Goal: Information Seeking & Learning: Learn about a topic

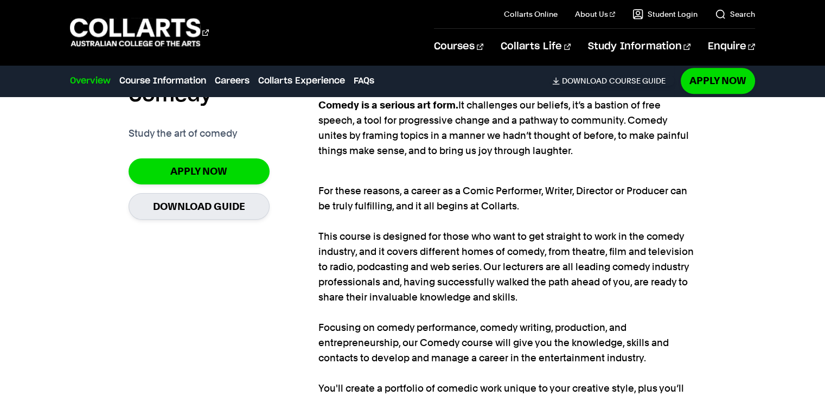
scroll to position [760, 0]
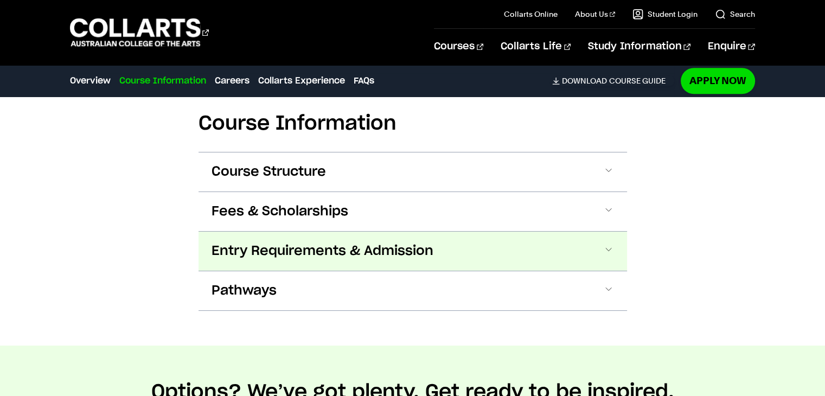
click at [280, 240] on button "Entry Requirements & Admission" at bounding box center [413, 251] width 429 height 39
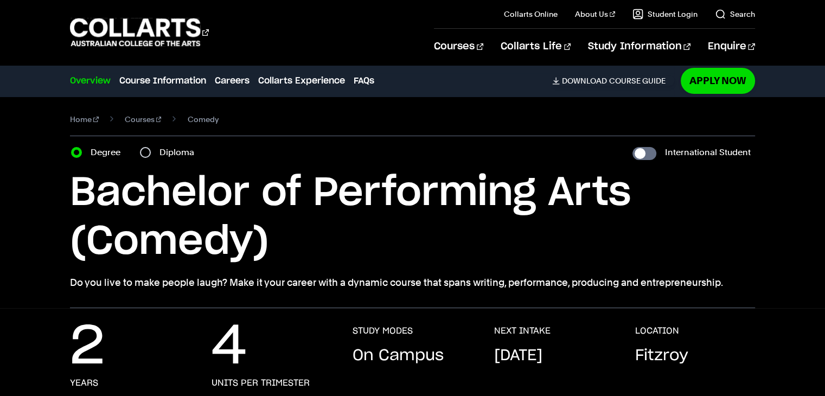
scroll to position [0, 0]
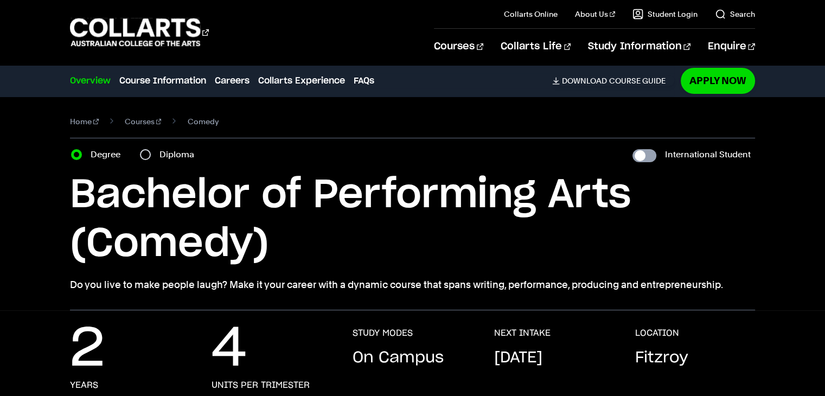
click at [646, 157] on input "International Student" at bounding box center [645, 155] width 24 height 13
checkbox input "true"
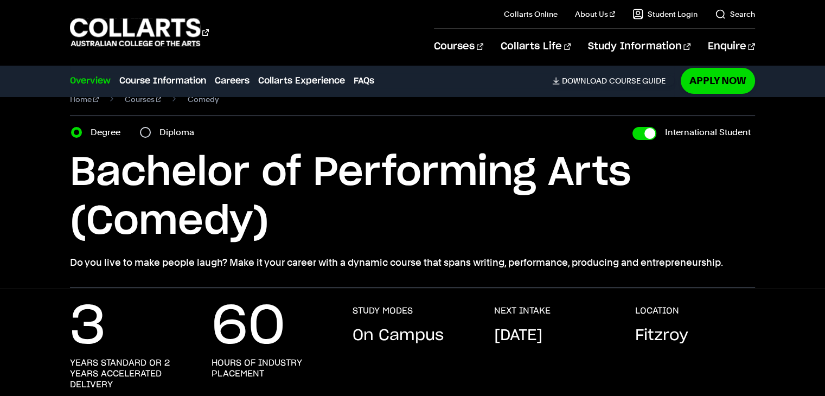
scroll to position [22, 0]
click at [640, 138] on input "International Student" at bounding box center [645, 134] width 24 height 13
checkbox input "false"
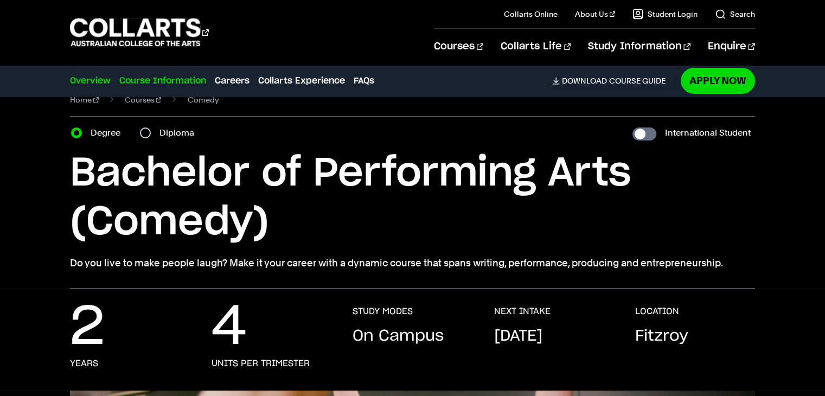
click at [185, 77] on link "Course Information" at bounding box center [162, 80] width 87 height 13
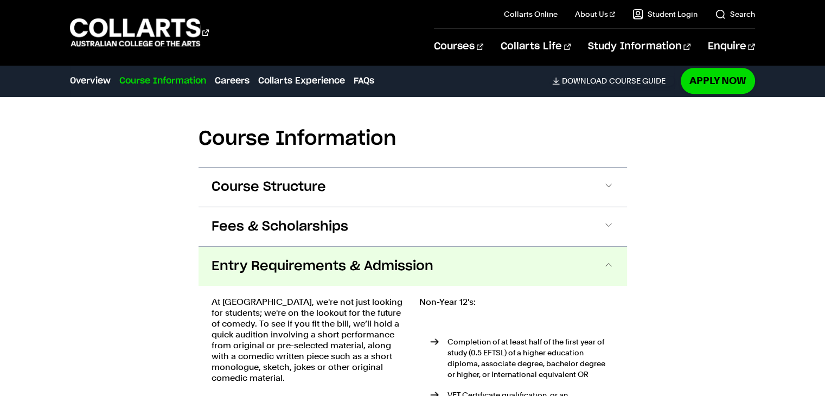
click at [185, 77] on link "Course Information" at bounding box center [162, 80] width 87 height 13
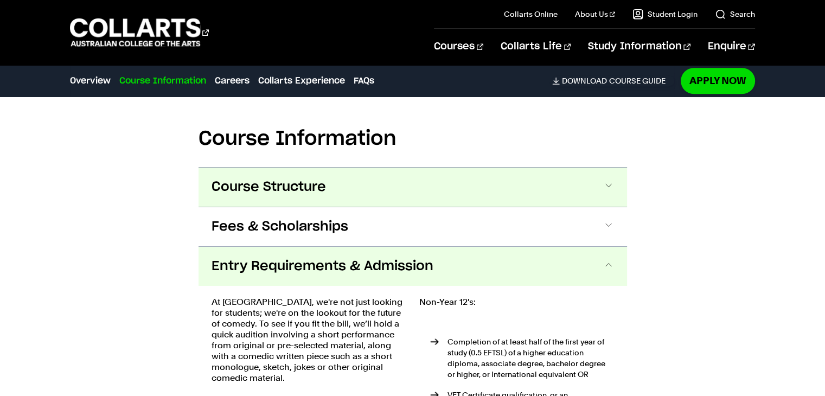
scroll to position [1113, 0]
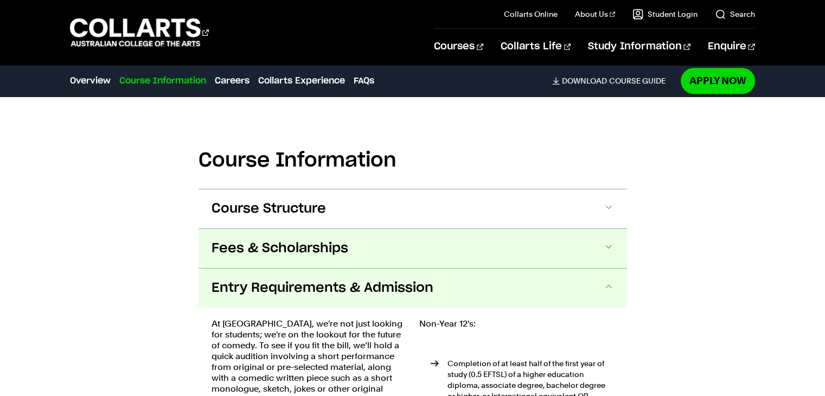
click at [343, 252] on span "Fees & Scholarships" at bounding box center [280, 248] width 137 height 17
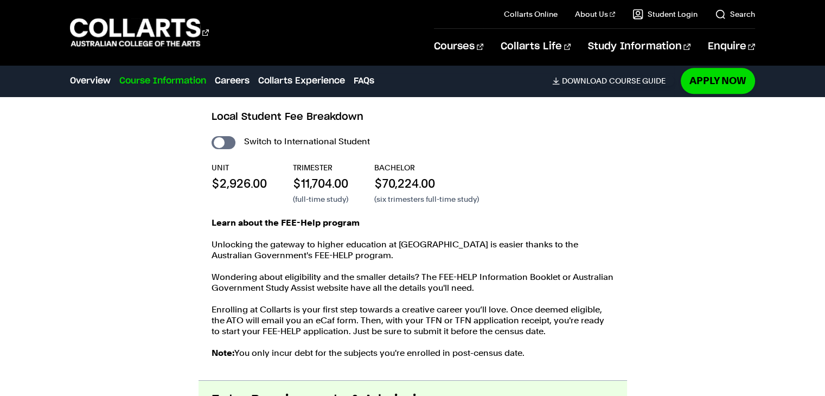
scroll to position [1265, 0]
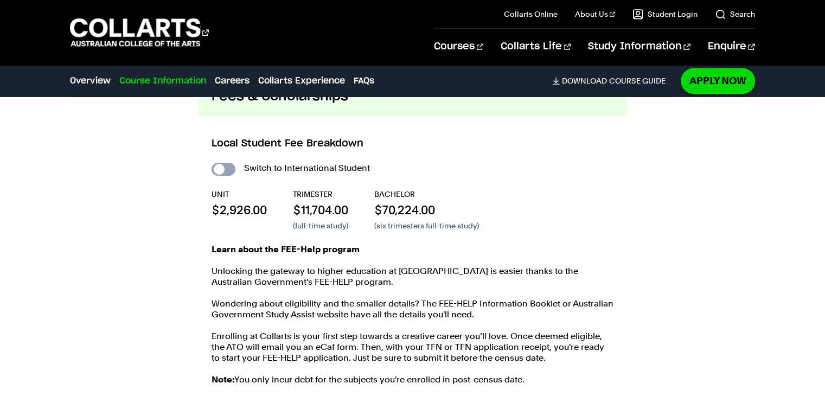
click at [227, 163] on input "International Student" at bounding box center [224, 169] width 24 height 13
checkbox input "true"
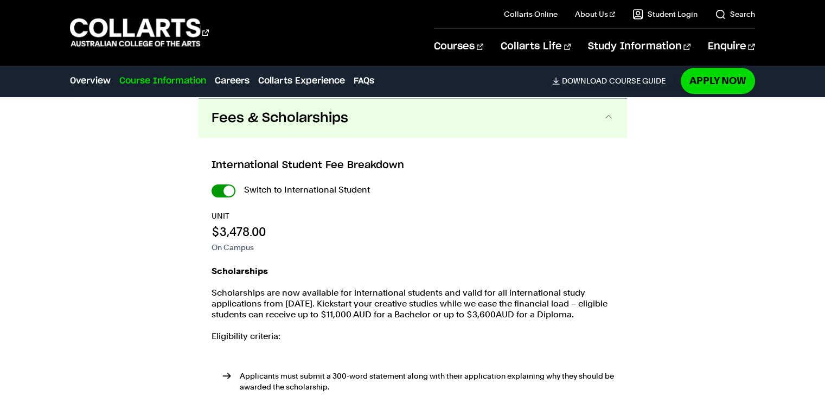
click at [0, 0] on input "International Student" at bounding box center [0, 0] width 0 height 0
checkbox input "false"
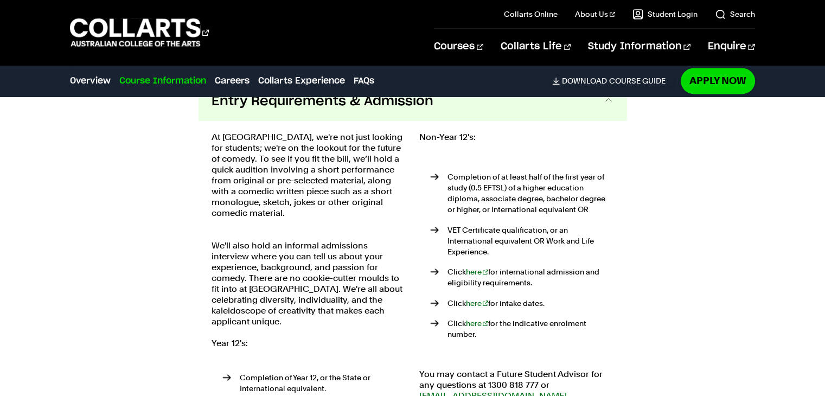
scroll to position [1569, 0]
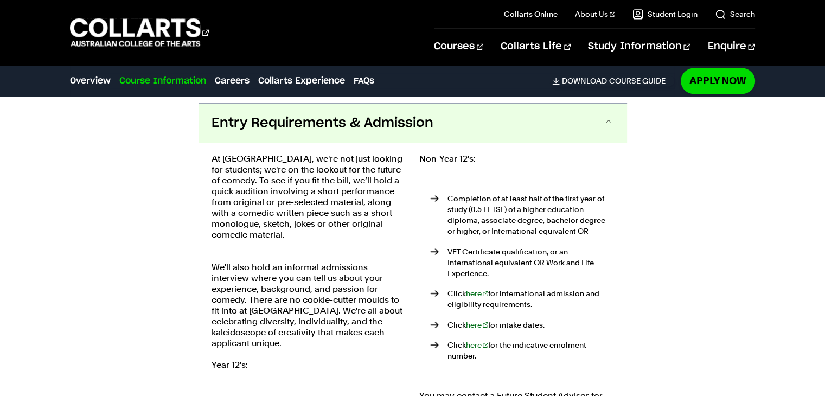
click at [216, 184] on p "At [GEOGRAPHIC_DATA], we're not just looking for students; we're on the lookout…" at bounding box center [309, 197] width 195 height 87
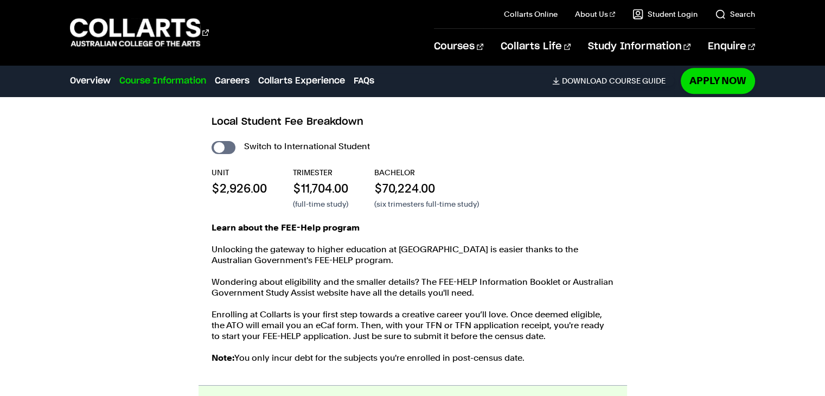
scroll to position [1265, 0]
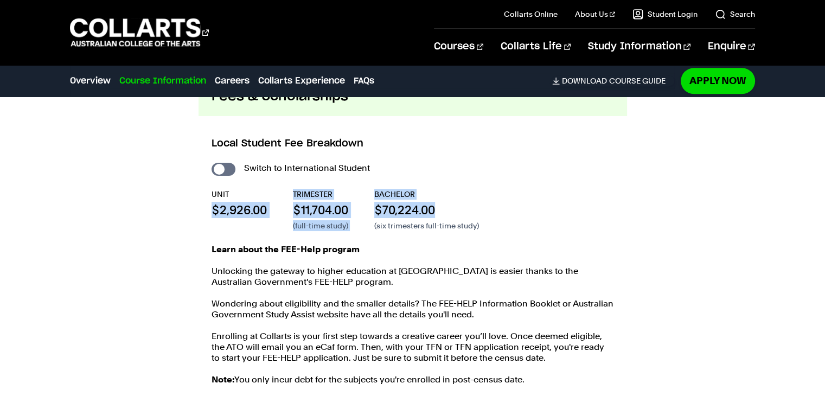
drag, startPoint x: 205, startPoint y: 206, endPoint x: 441, endPoint y: 215, distance: 236.8
click at [441, 215] on div "Local Student Fee Breakdown Switch to International Student UNIT $2,926.00 TRIM…" at bounding box center [413, 261] width 429 height 291
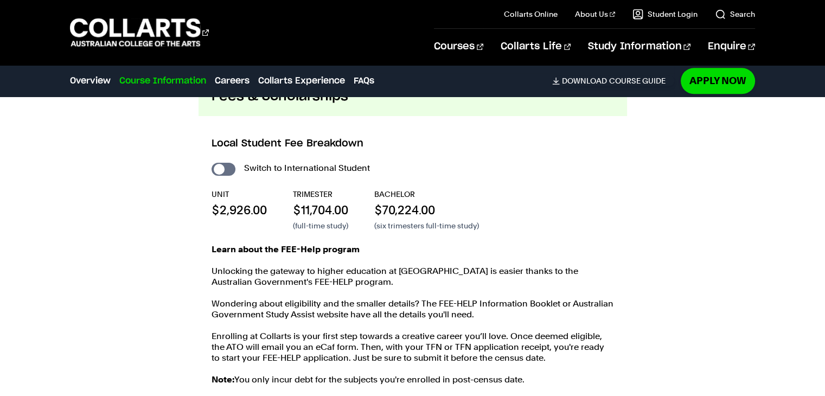
click at [424, 273] on p "Unlocking the gateway to higher education at [GEOGRAPHIC_DATA] is easier thanks…" at bounding box center [413, 277] width 403 height 22
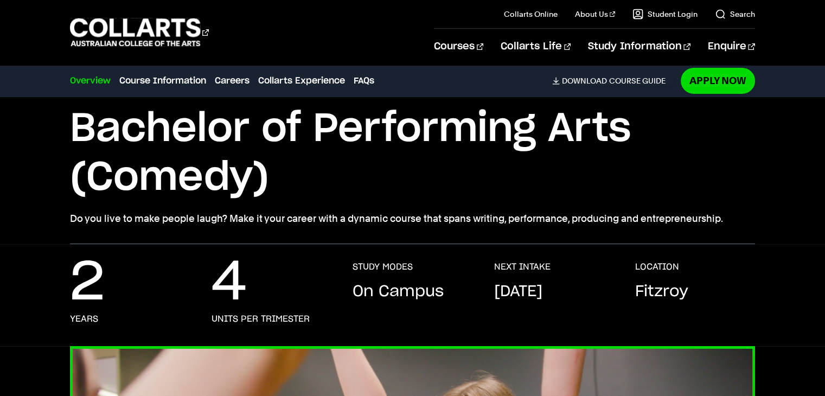
scroll to position [0, 0]
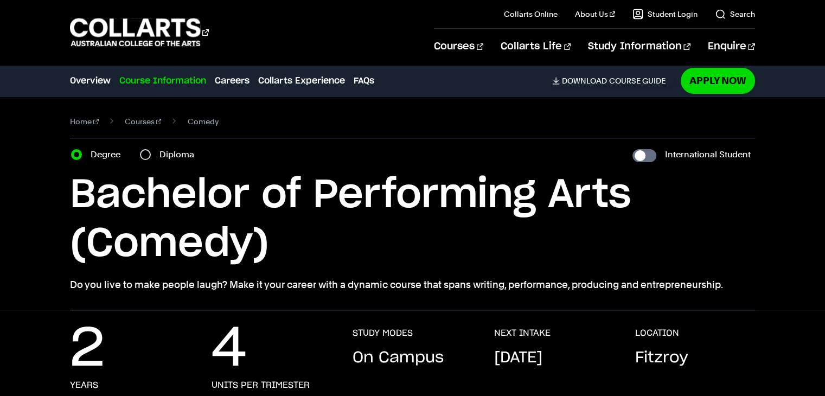
scroll to position [1265, 0]
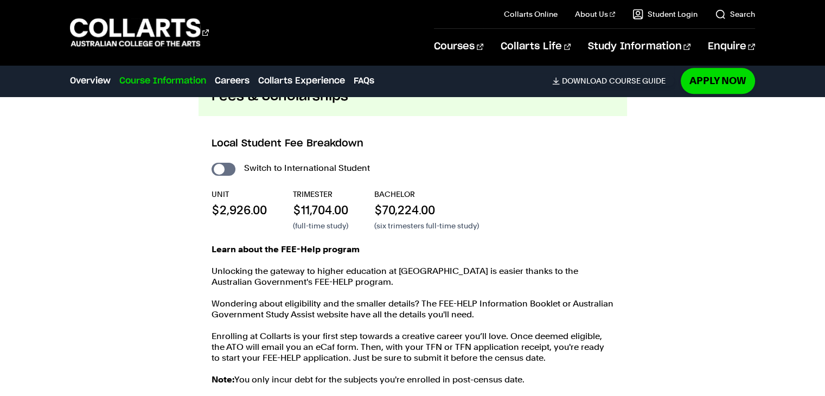
scroll to position [22, 0]
